Goal: Task Accomplishment & Management: Complete application form

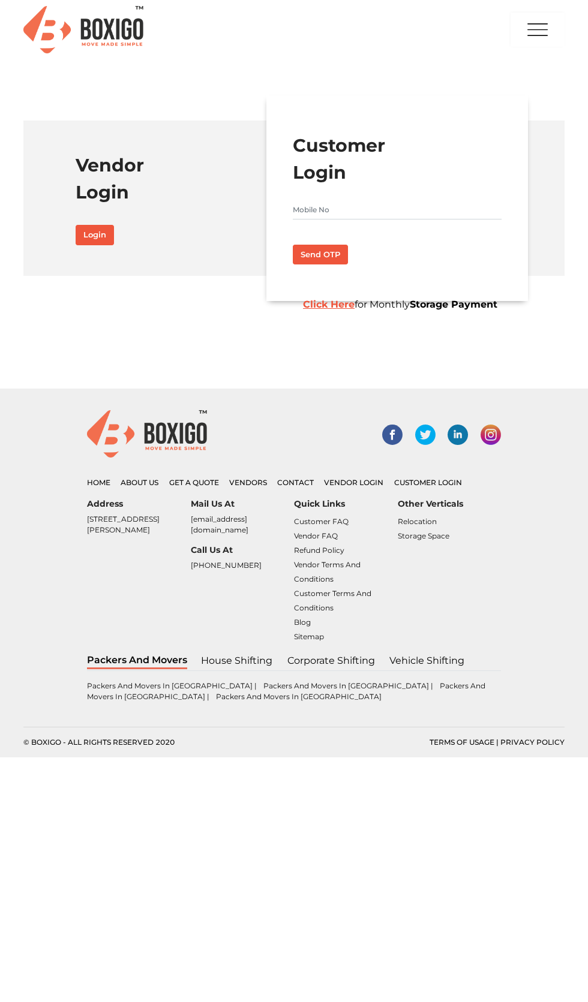
click at [437, 582] on div "Other Verticals Relocation Storage Space" at bounding box center [450, 576] width 104 height 154
click at [468, 597] on div "Other Verticals Relocation Storage Space" at bounding box center [450, 576] width 104 height 154
click at [409, 669] on link "Vehicle Shifting" at bounding box center [427, 661] width 76 height 16
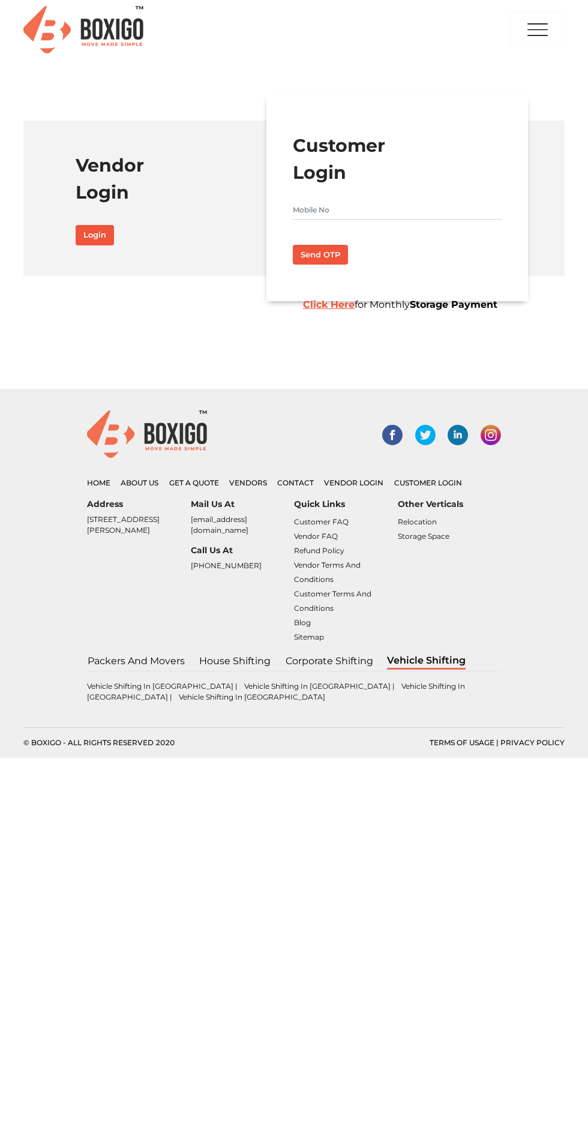
click at [423, 200] on input "text" at bounding box center [397, 209] width 209 height 19
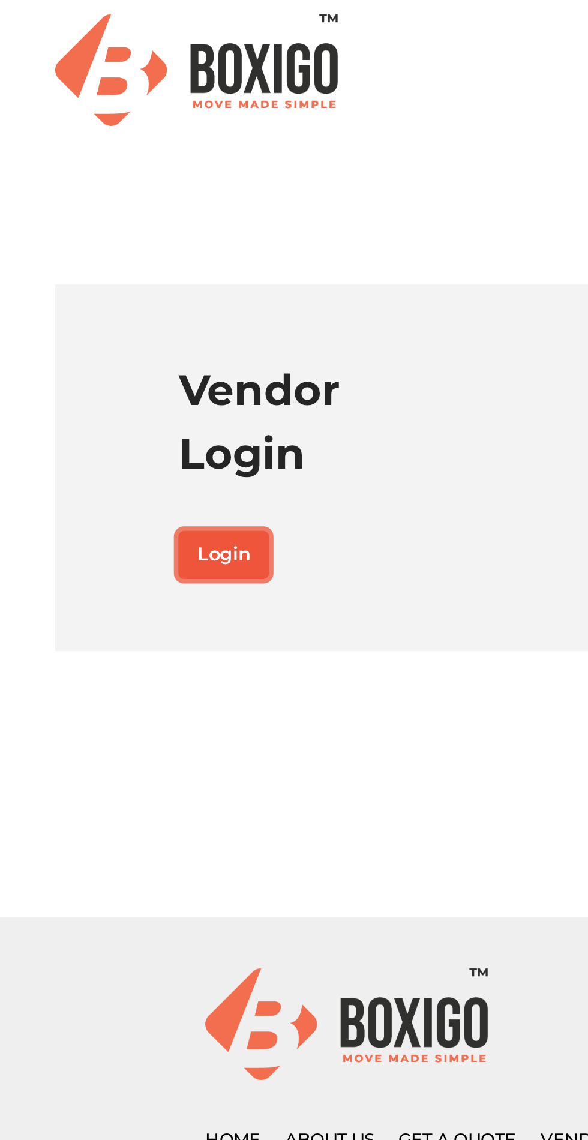
click at [104, 227] on link "Login" at bounding box center [95, 235] width 38 height 20
